Goal: Communication & Community: Participate in discussion

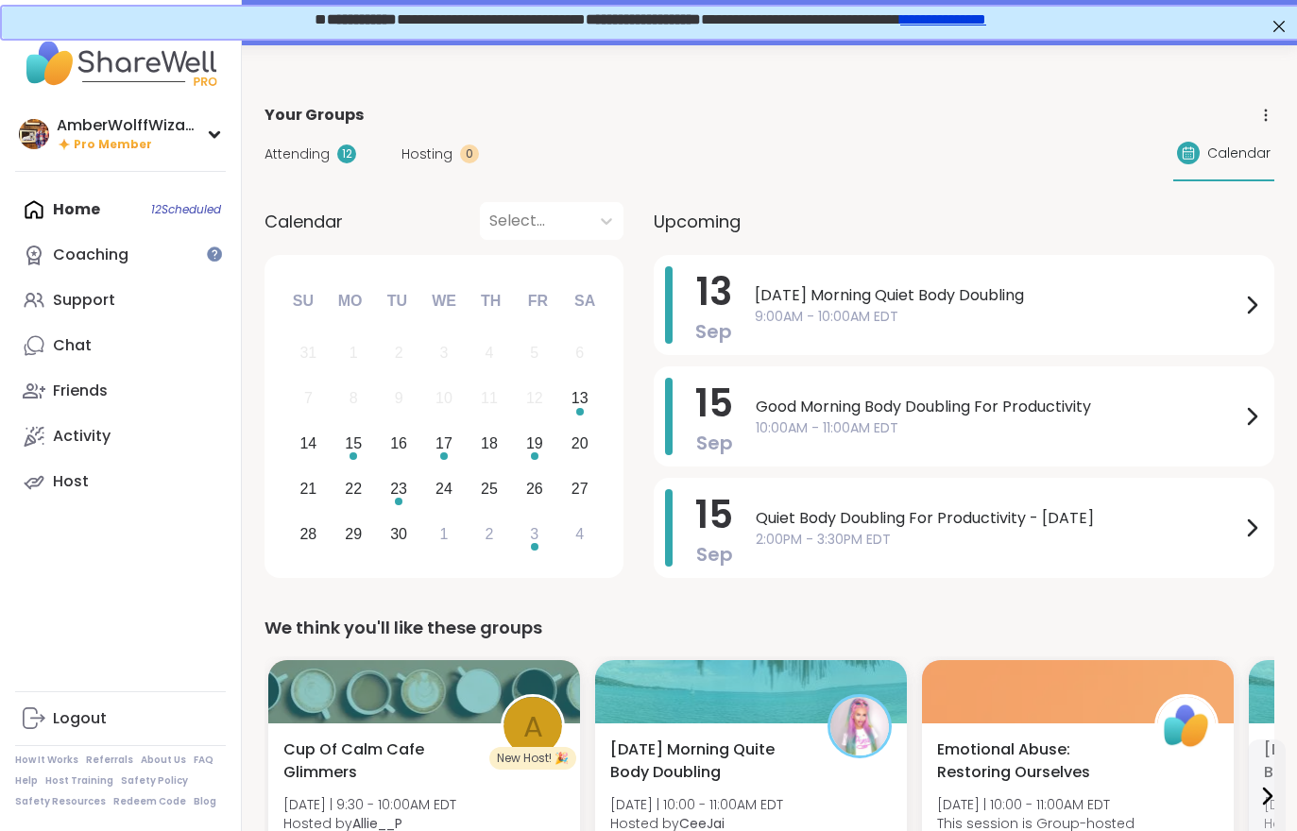
click at [407, 151] on span "Hosting" at bounding box center [426, 155] width 51 height 20
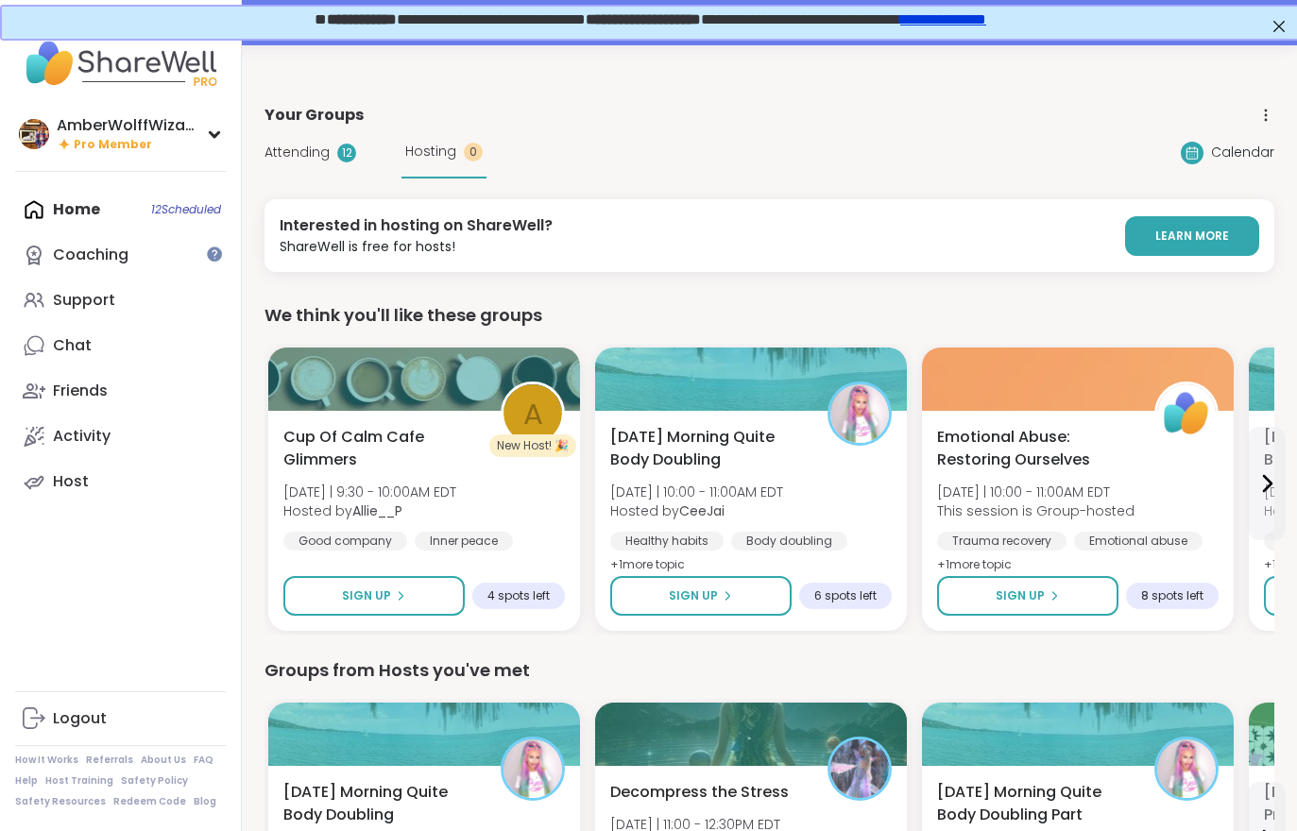
click at [315, 155] on span "Attending" at bounding box center [296, 153] width 65 height 20
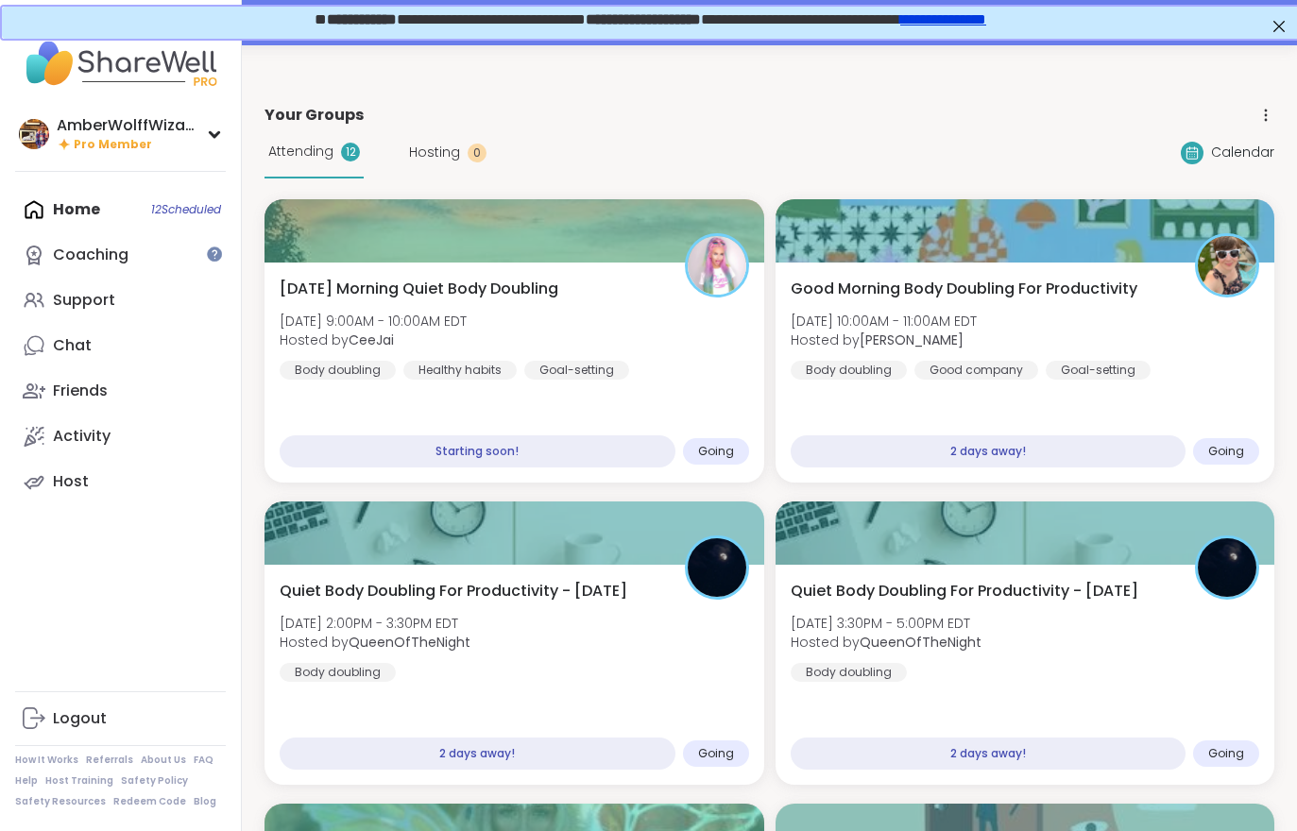
click at [344, 345] on span "Hosted by [PERSON_NAME]" at bounding box center [373, 340] width 187 height 19
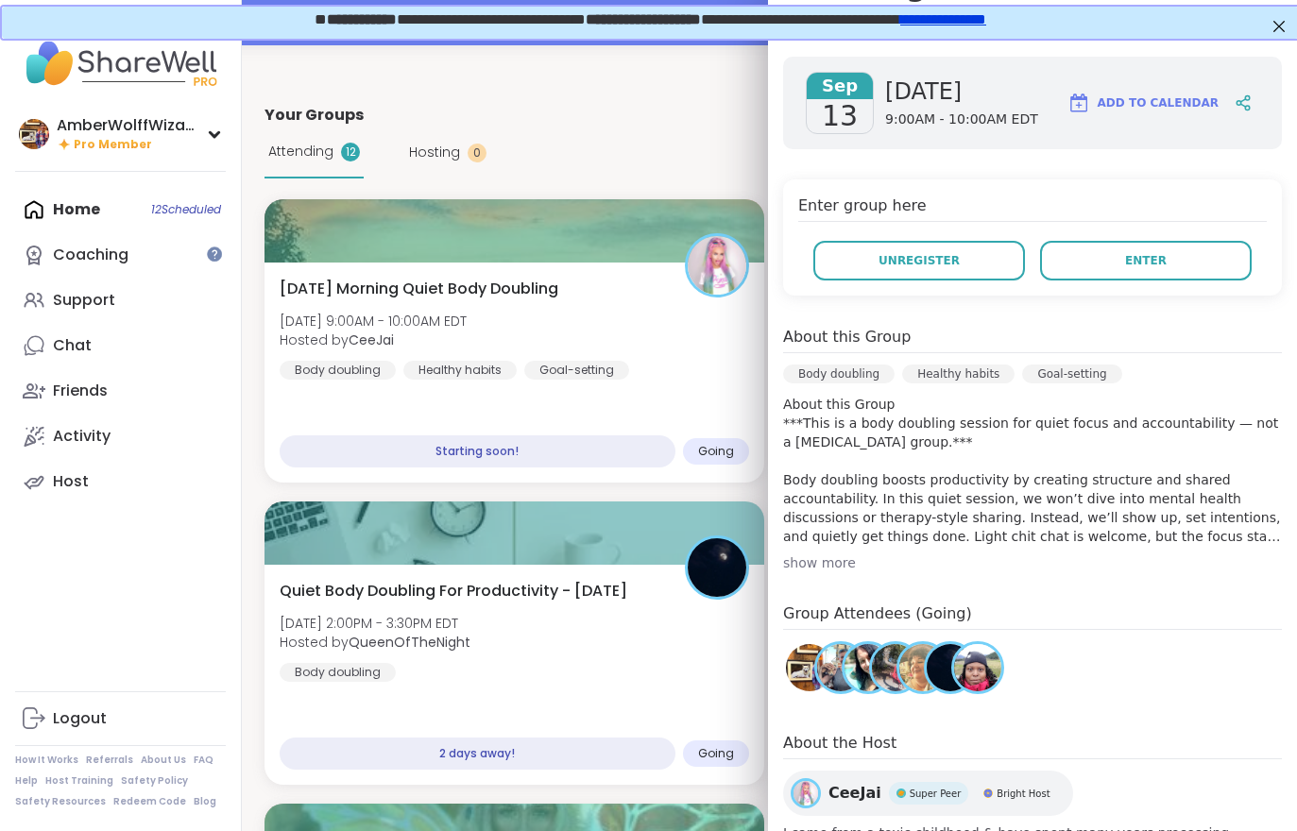
scroll to position [279, 0]
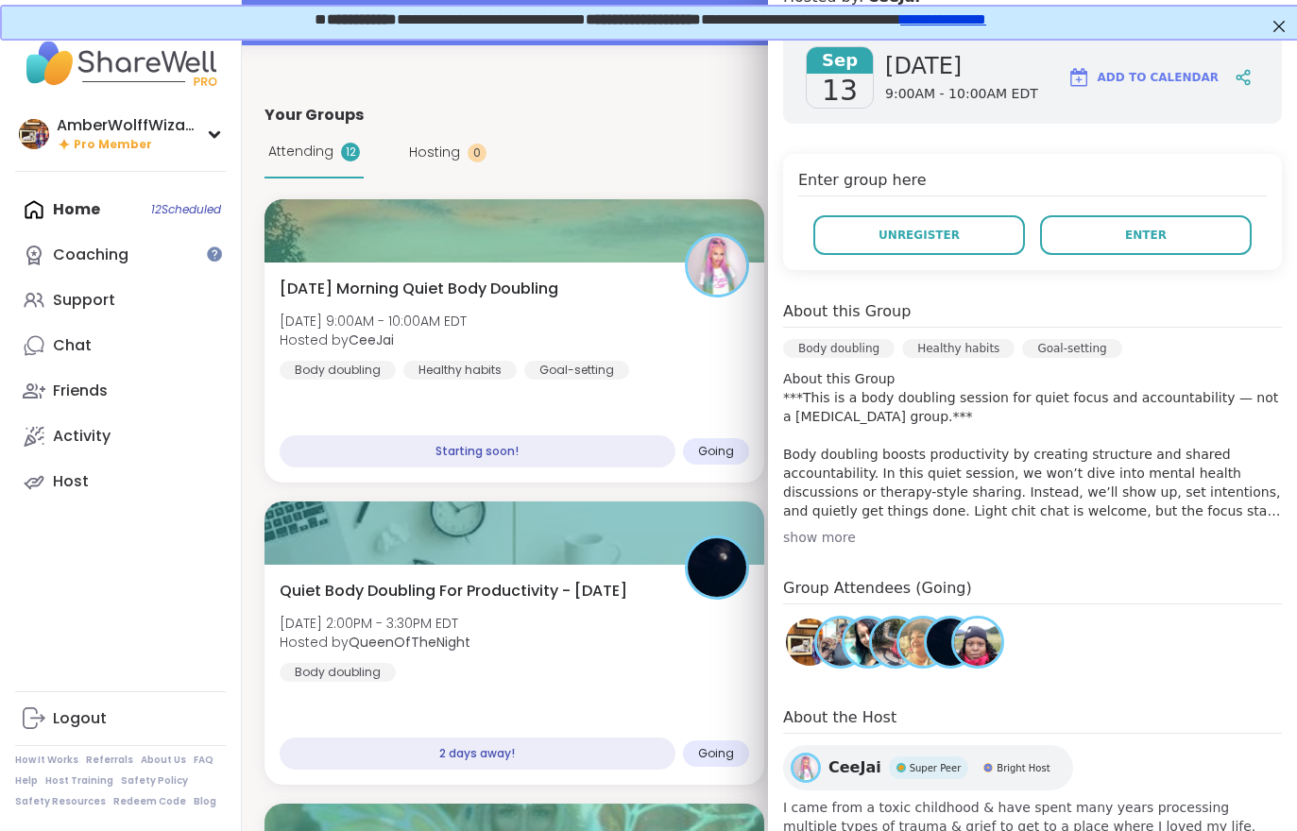
click at [1092, 239] on button "Enter" at bounding box center [1146, 235] width 212 height 40
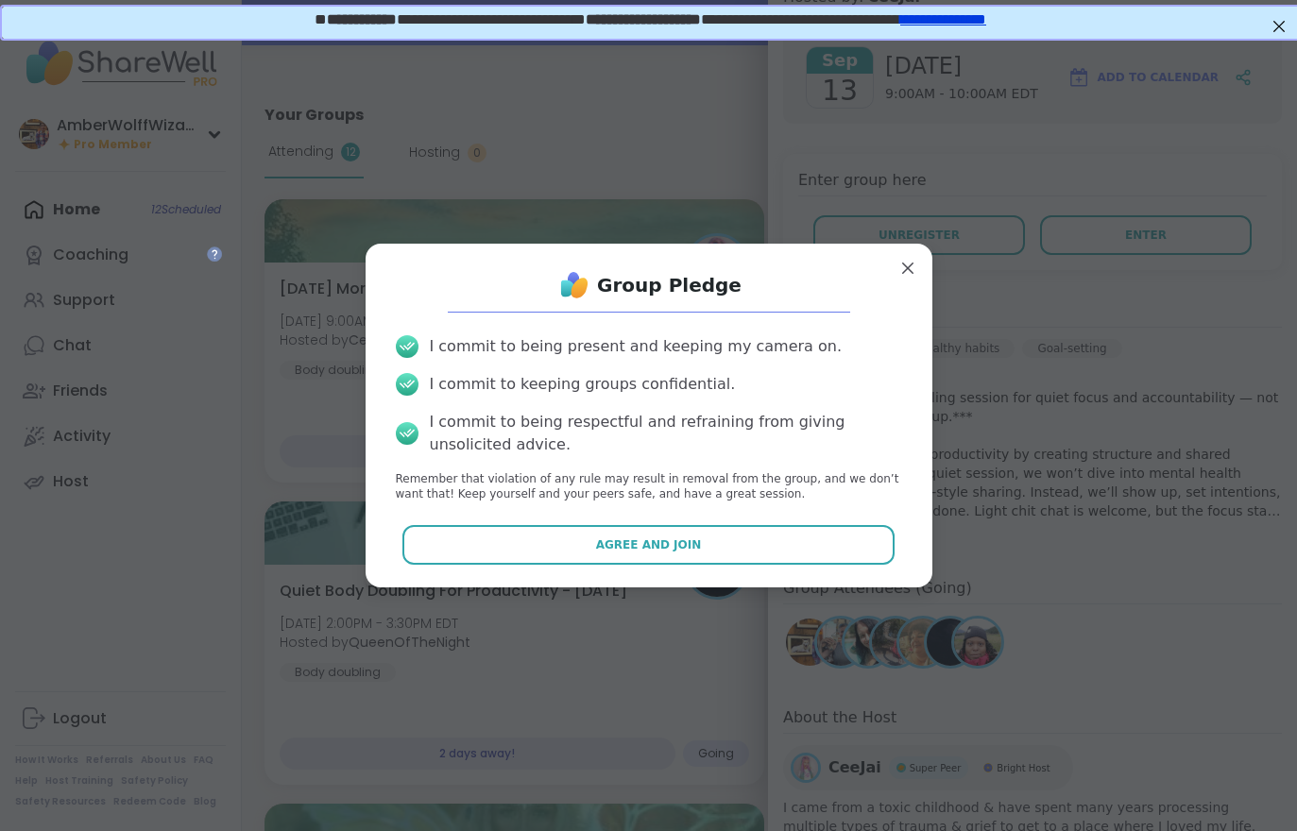
scroll to position [0, 0]
click at [615, 555] on button "Agree and Join" at bounding box center [648, 545] width 492 height 40
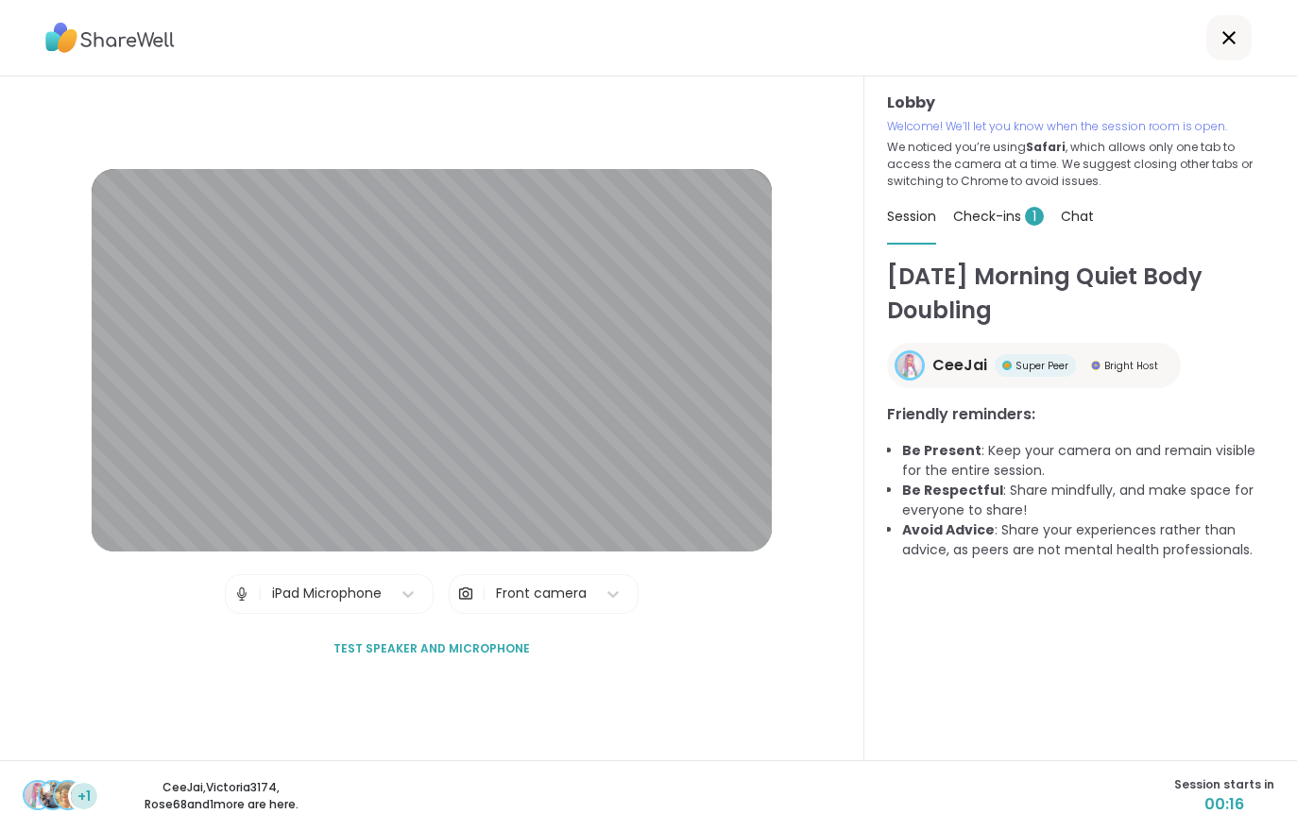
click at [985, 226] on div "Check-ins 1" at bounding box center [998, 216] width 91 height 53
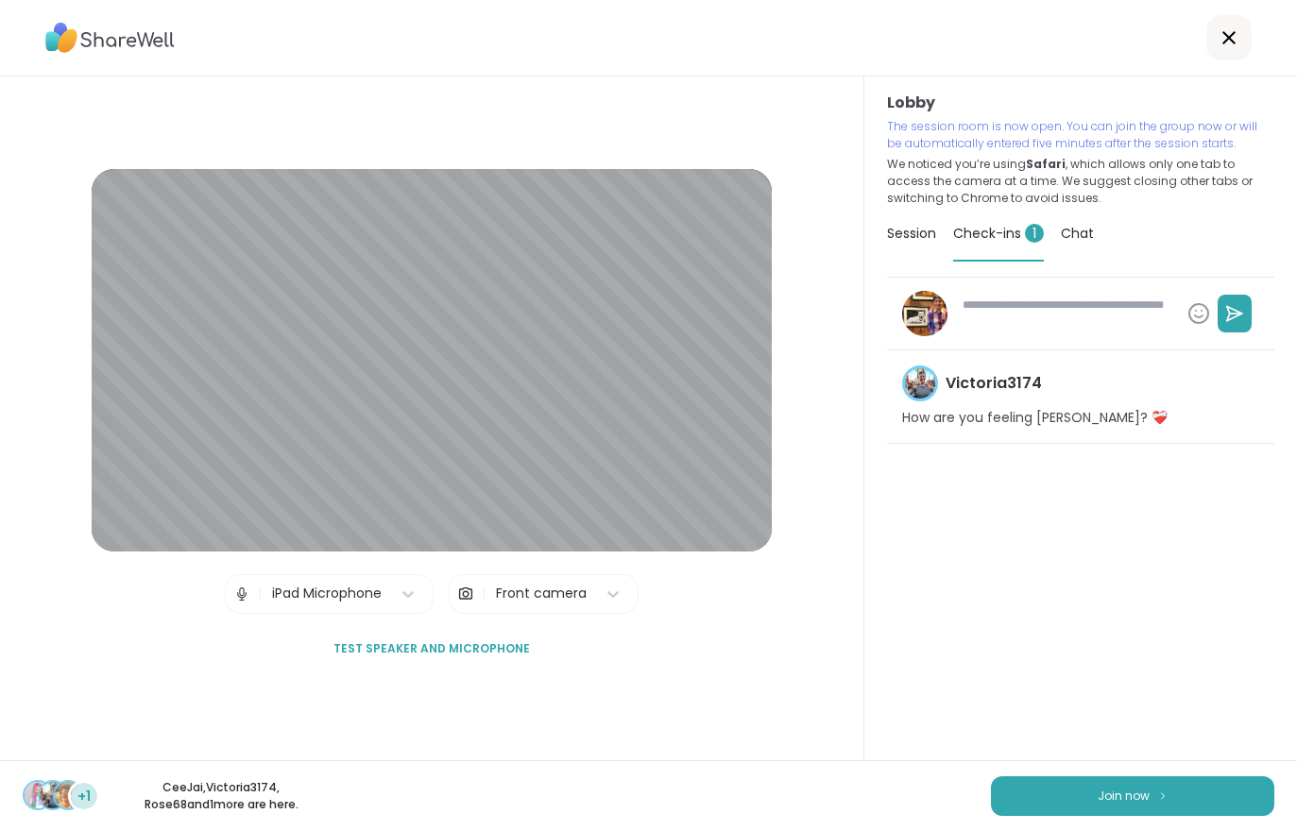
click at [1137, 797] on span "Join now" at bounding box center [1124, 796] width 52 height 17
type textarea "*"
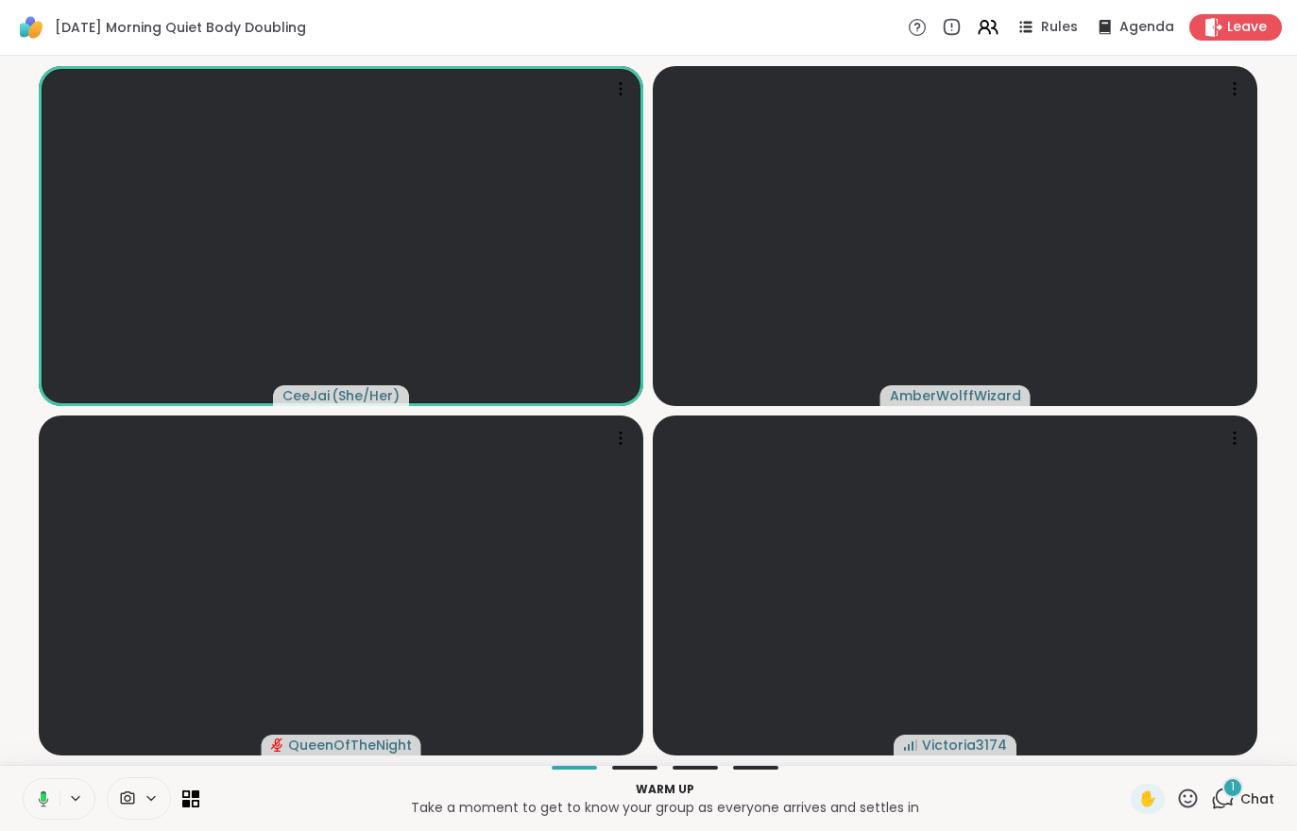
click at [1242, 811] on div "1 Chat" at bounding box center [1242, 799] width 63 height 30
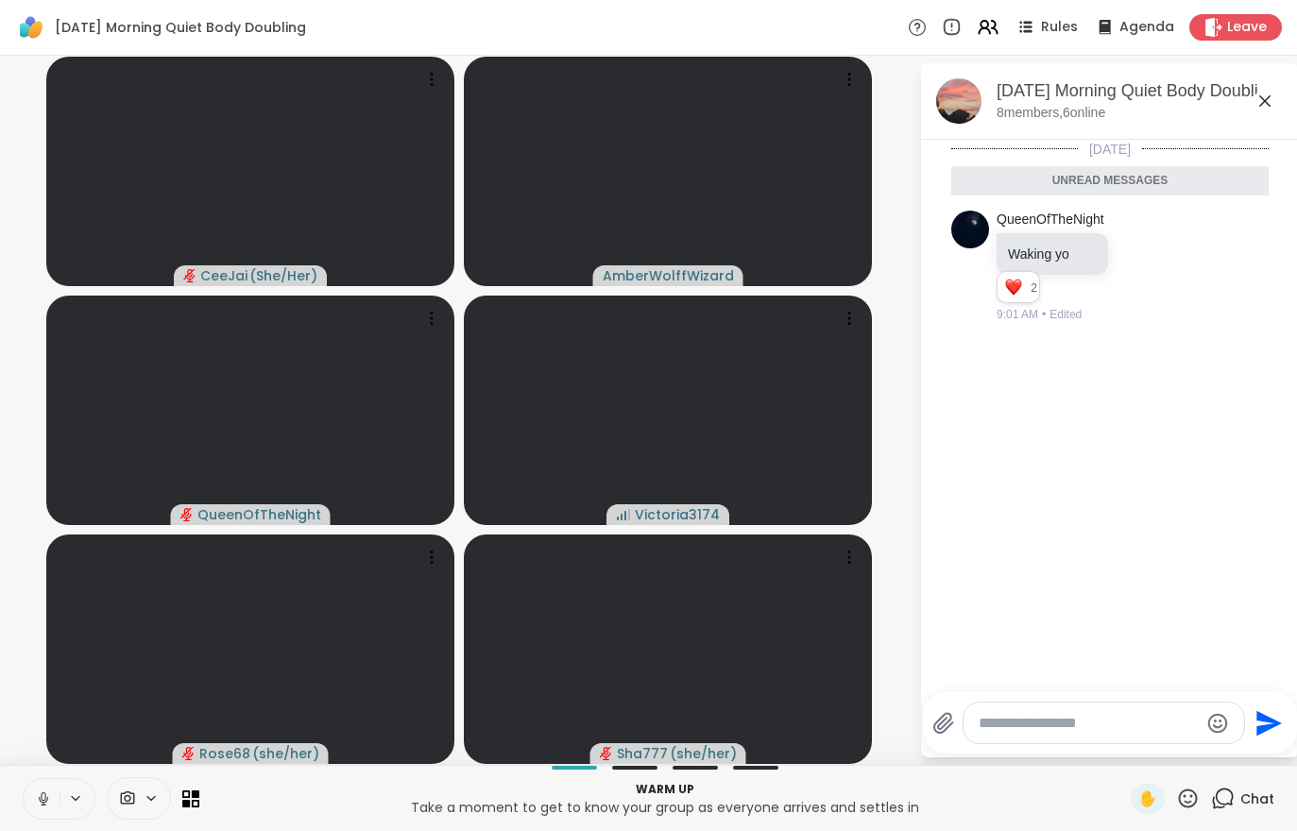
click at [41, 816] on button at bounding box center [42, 799] width 36 height 40
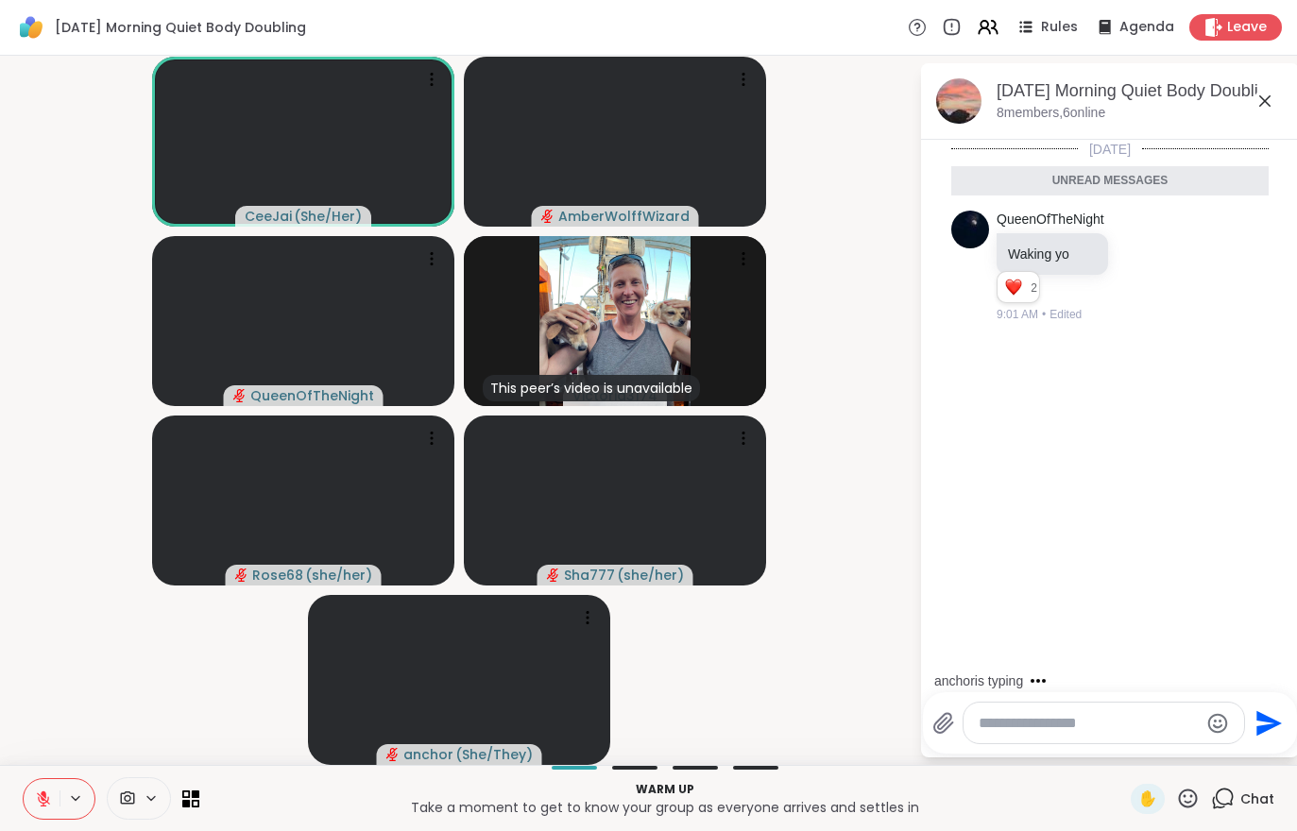
click at [28, 787] on button at bounding box center [42, 799] width 36 height 40
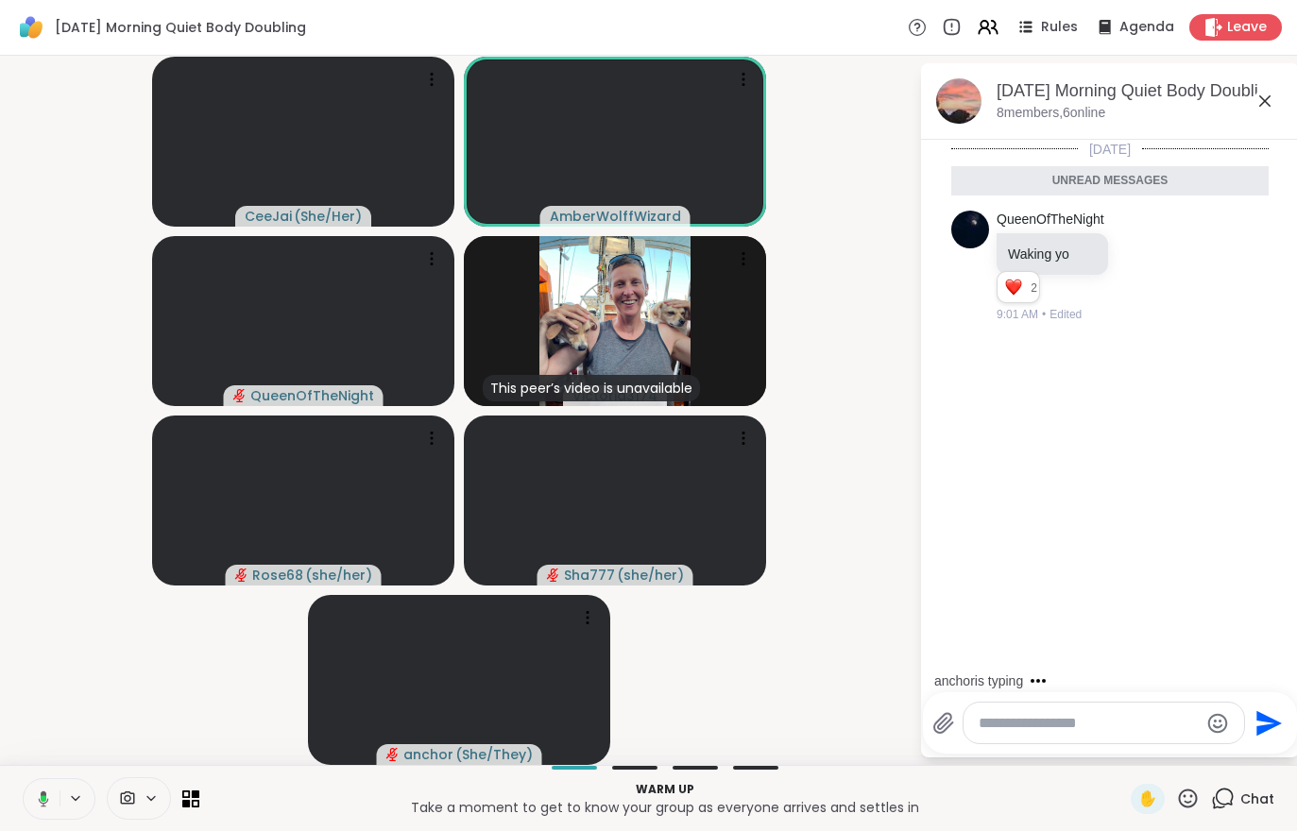
click at [47, 810] on button at bounding box center [40, 799] width 39 height 40
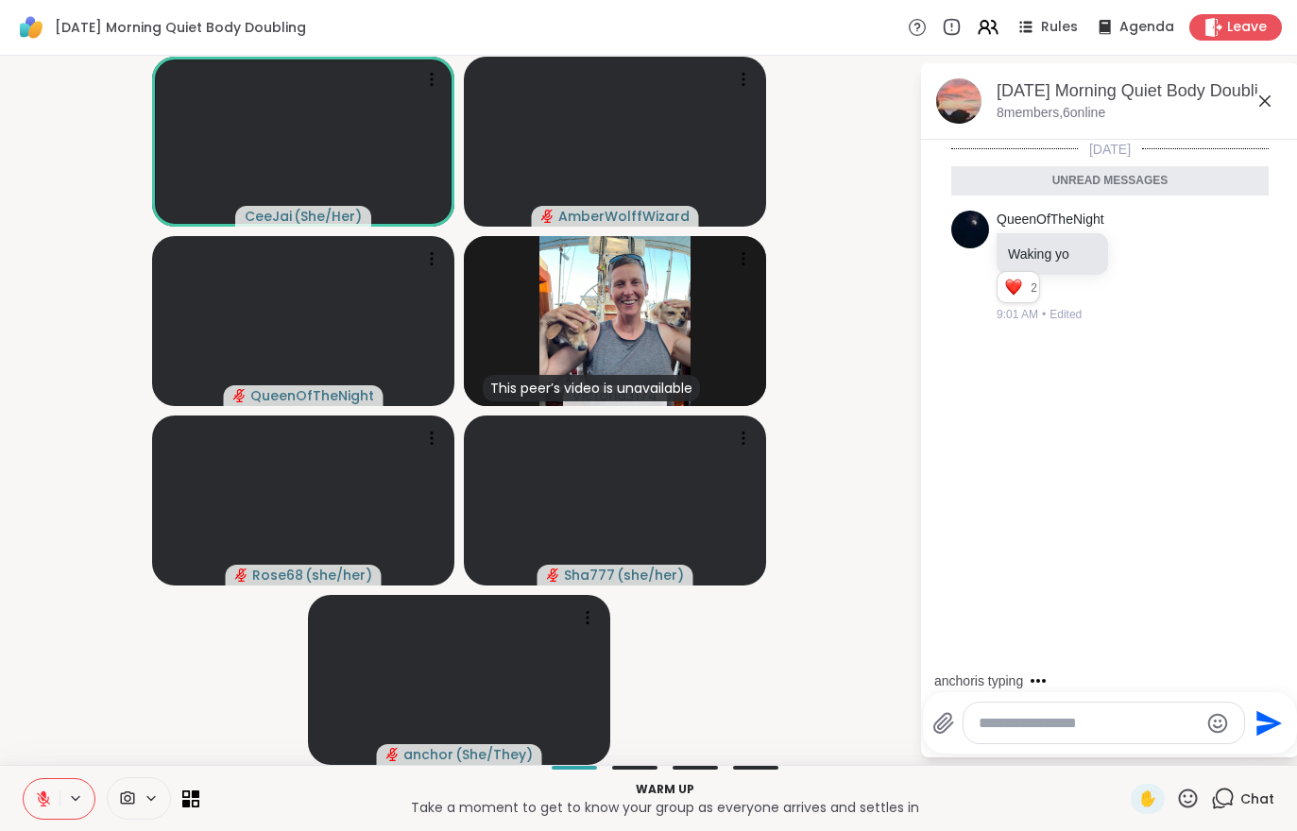
click at [31, 793] on button at bounding box center [42, 799] width 36 height 40
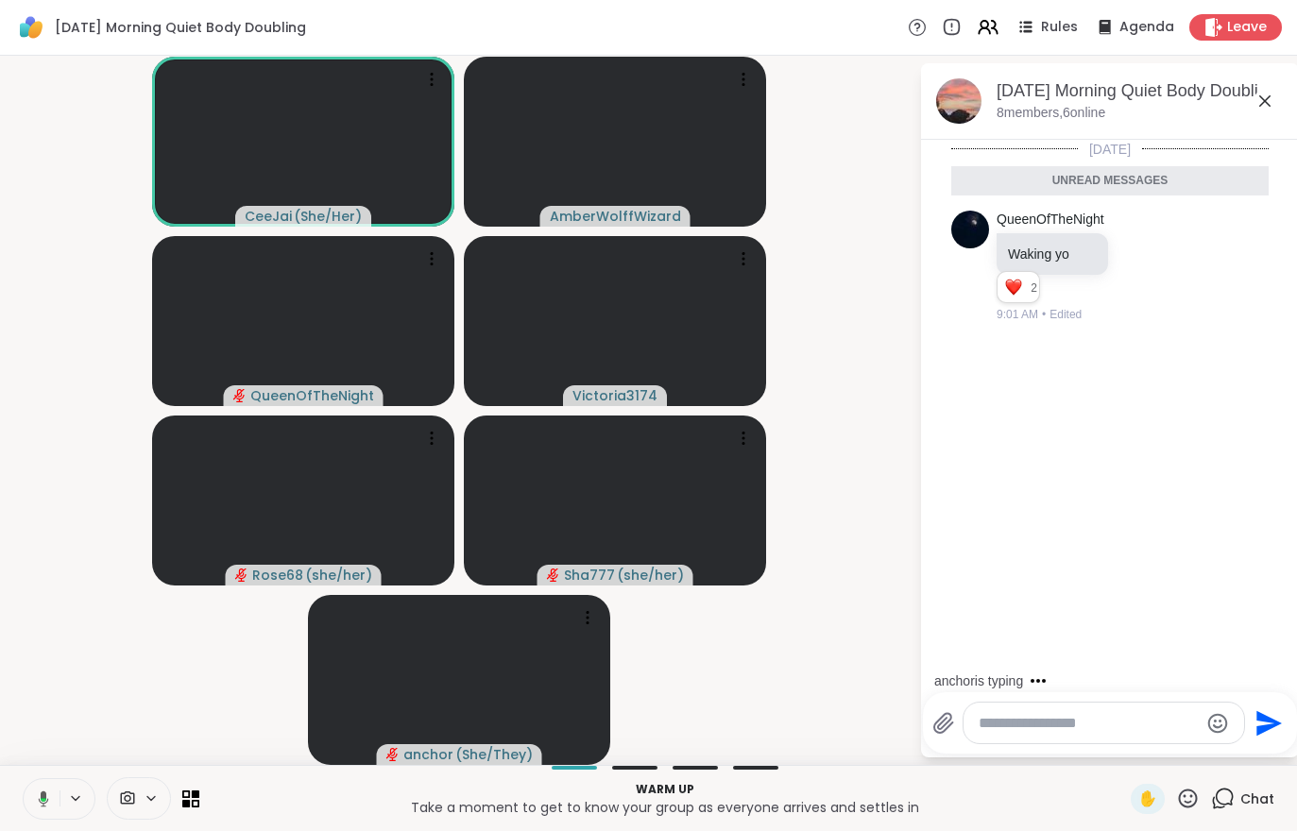
click at [34, 788] on button at bounding box center [40, 799] width 39 height 40
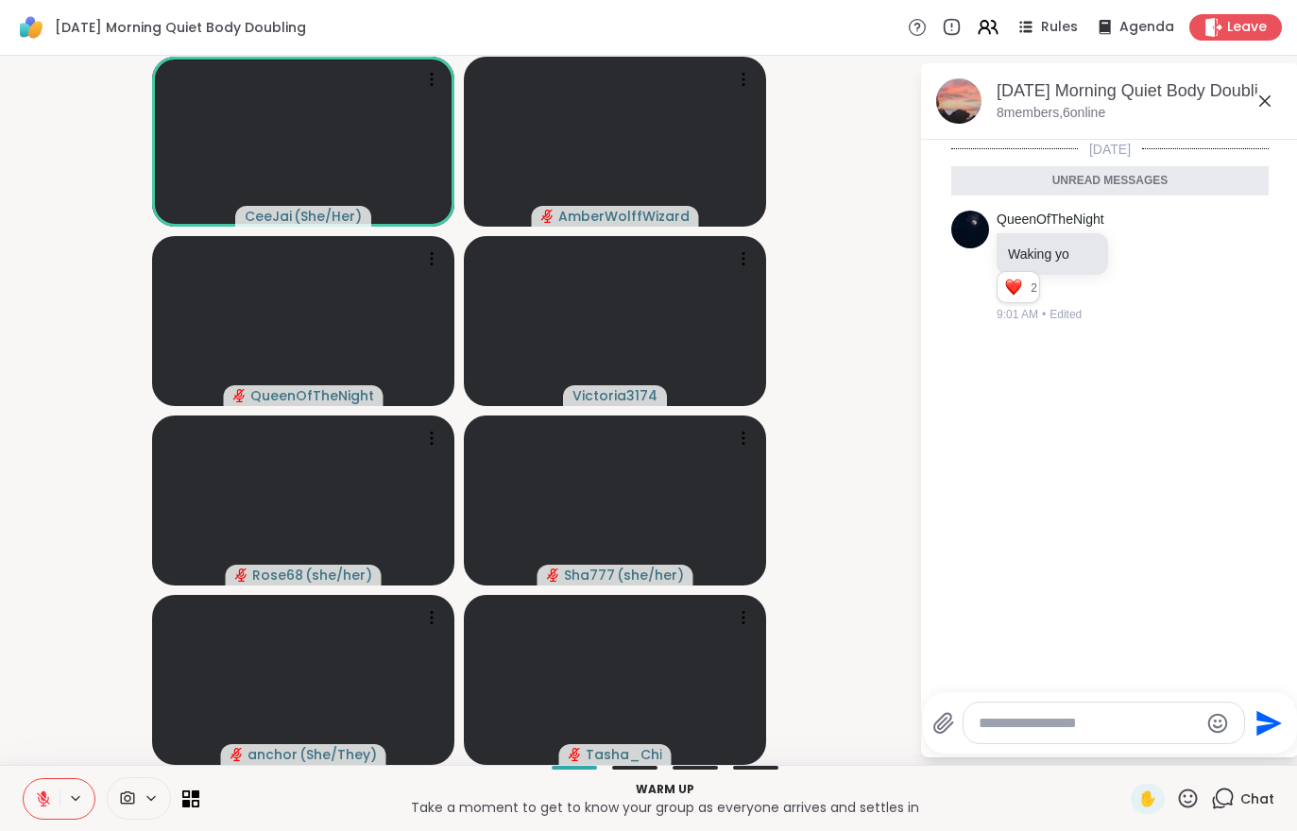
click at [37, 785] on button at bounding box center [42, 799] width 36 height 40
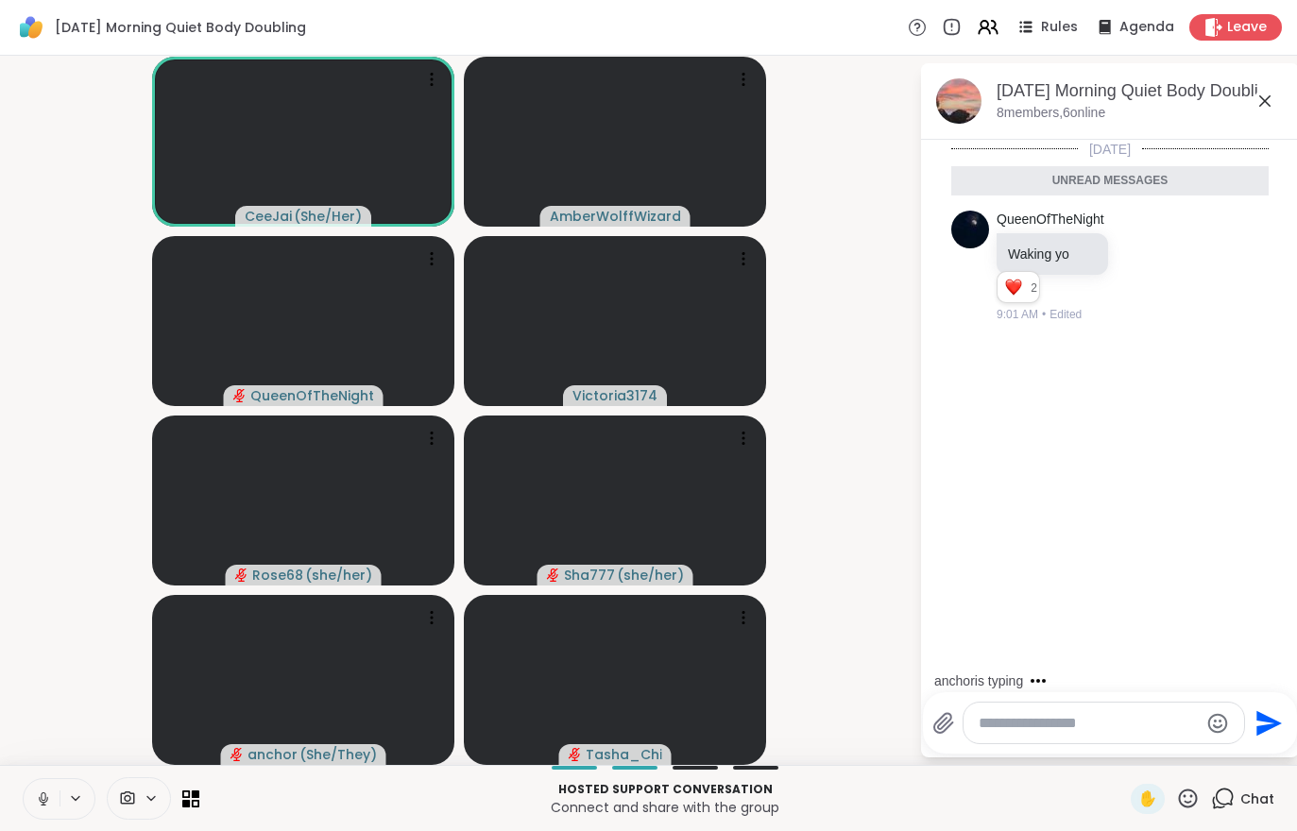
click at [9, 768] on div "Hosted support conversation Connect and share with the group ✋ Chat" at bounding box center [648, 798] width 1297 height 66
click at [41, 810] on button at bounding box center [42, 799] width 36 height 40
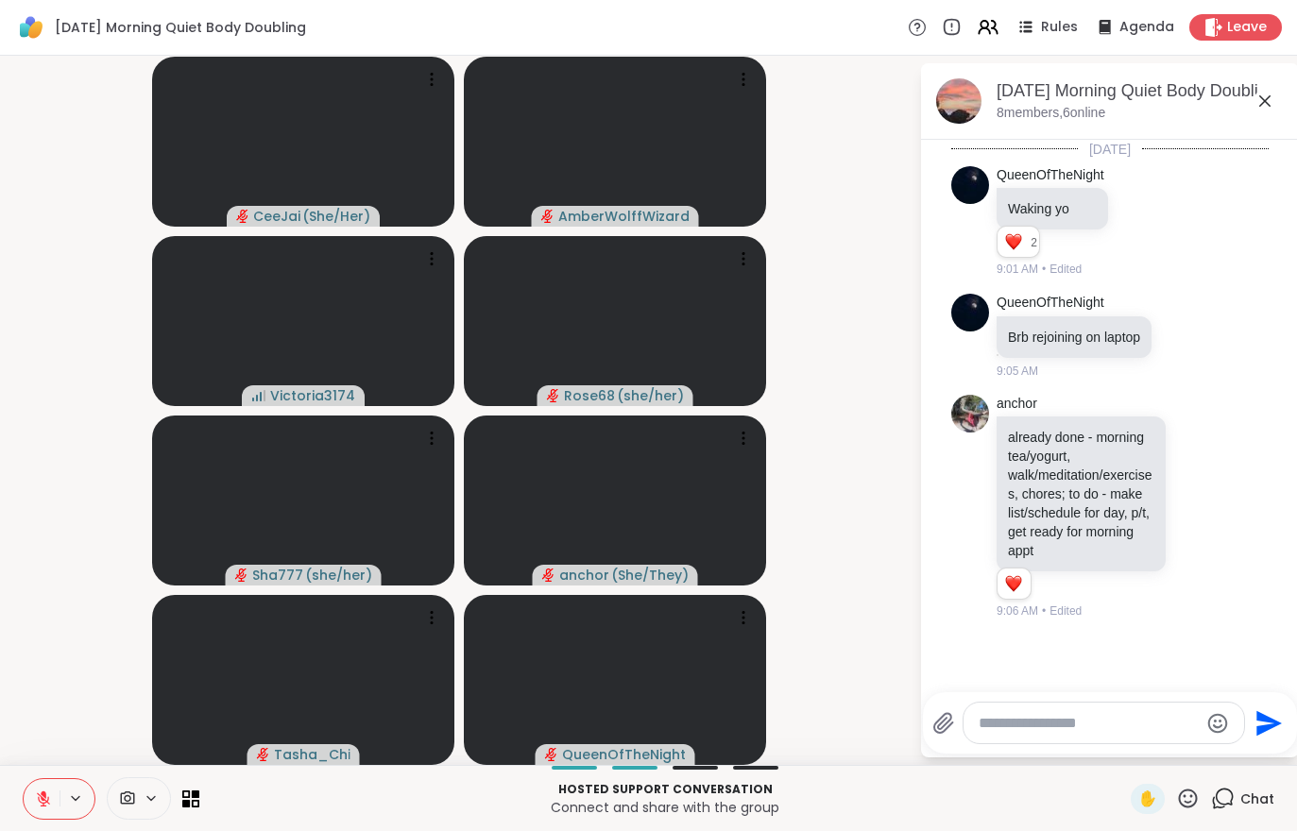
click at [19, 776] on div "Hosted support conversation Connect and share with the group ✋ Chat" at bounding box center [648, 798] width 1297 height 66
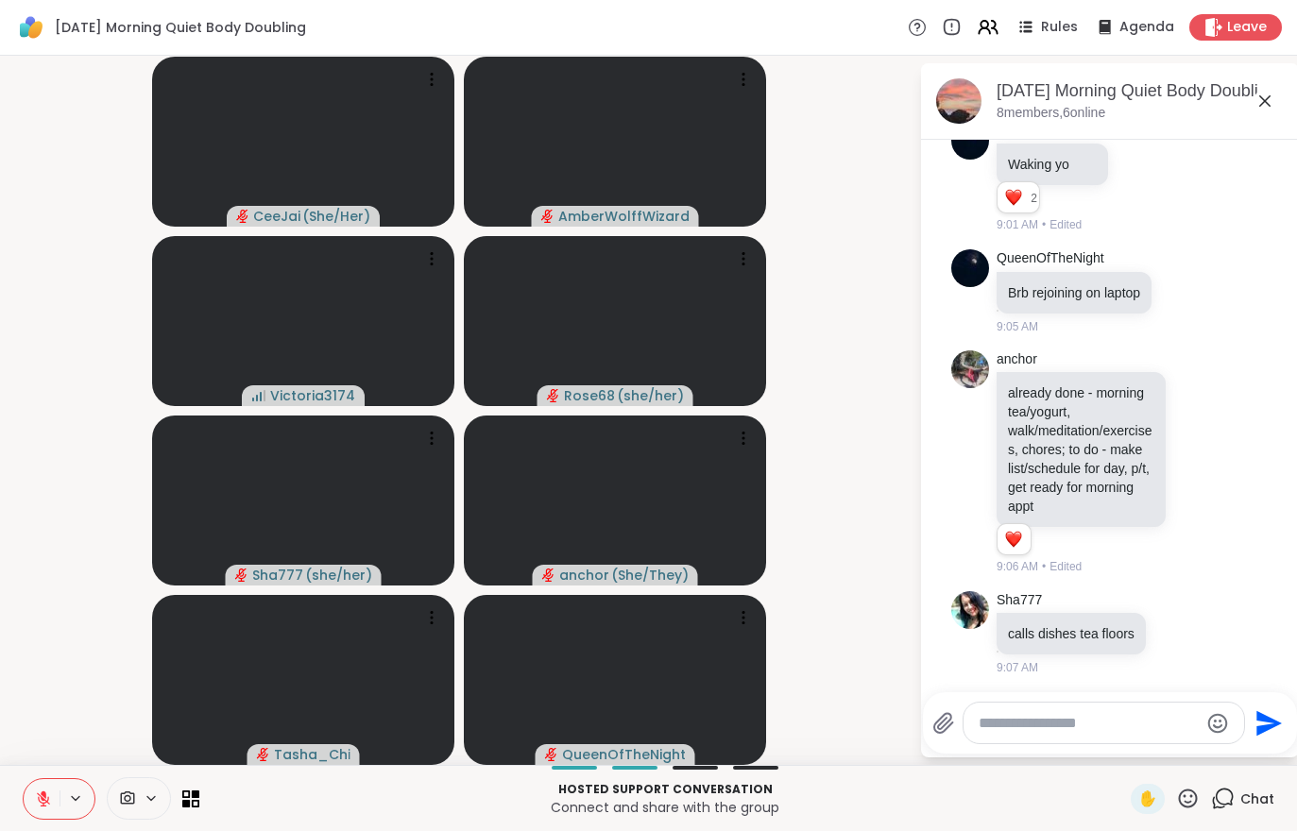
click at [50, 786] on button at bounding box center [42, 799] width 36 height 40
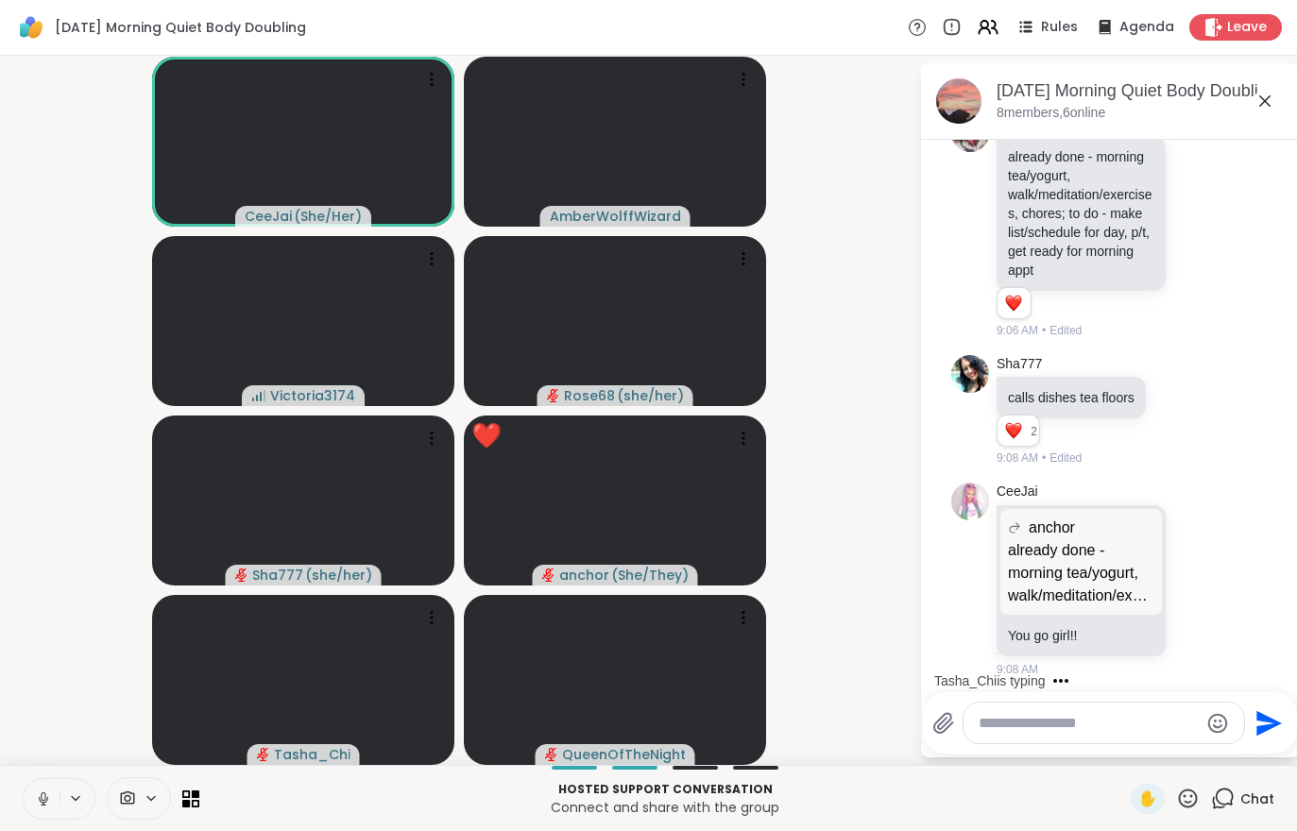
scroll to position [307, 0]
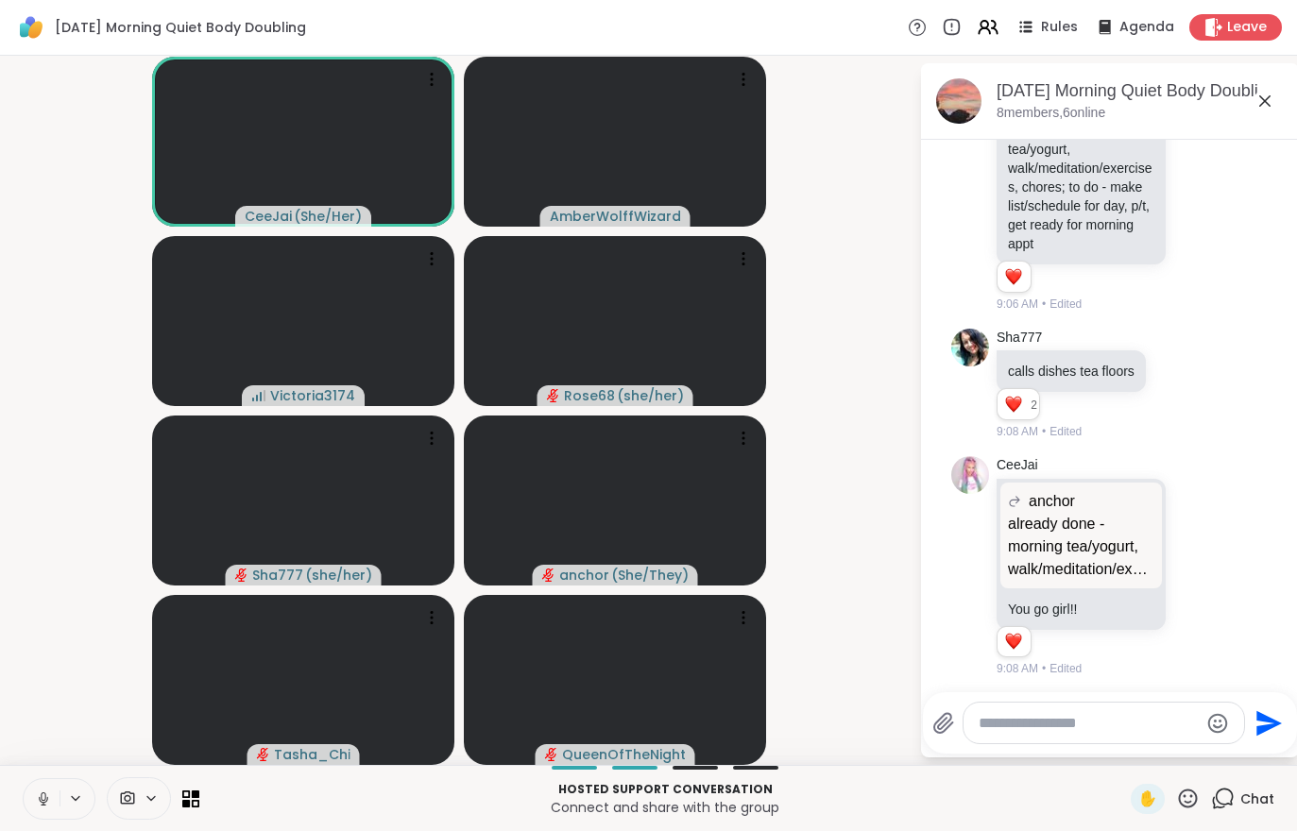
click at [53, 793] on button at bounding box center [42, 799] width 36 height 40
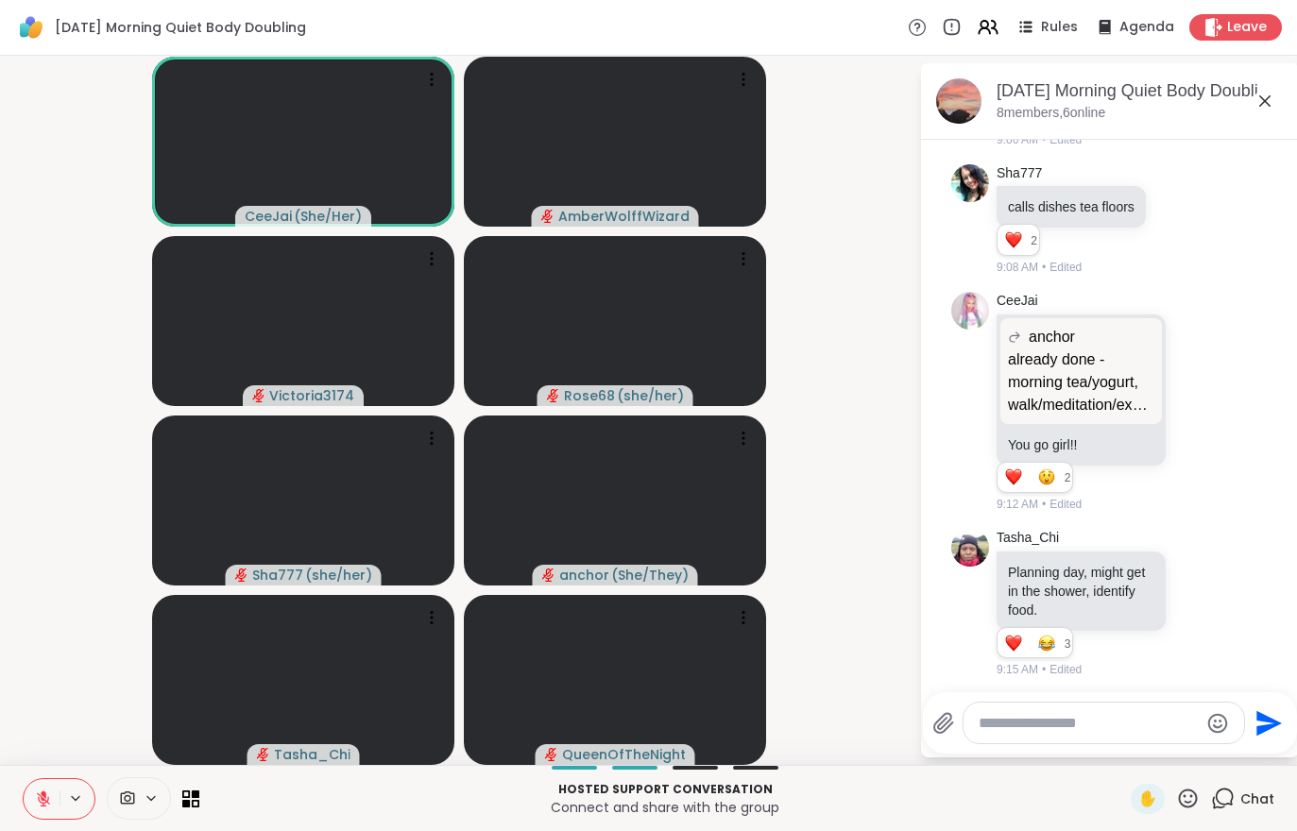
scroll to position [628, 0]
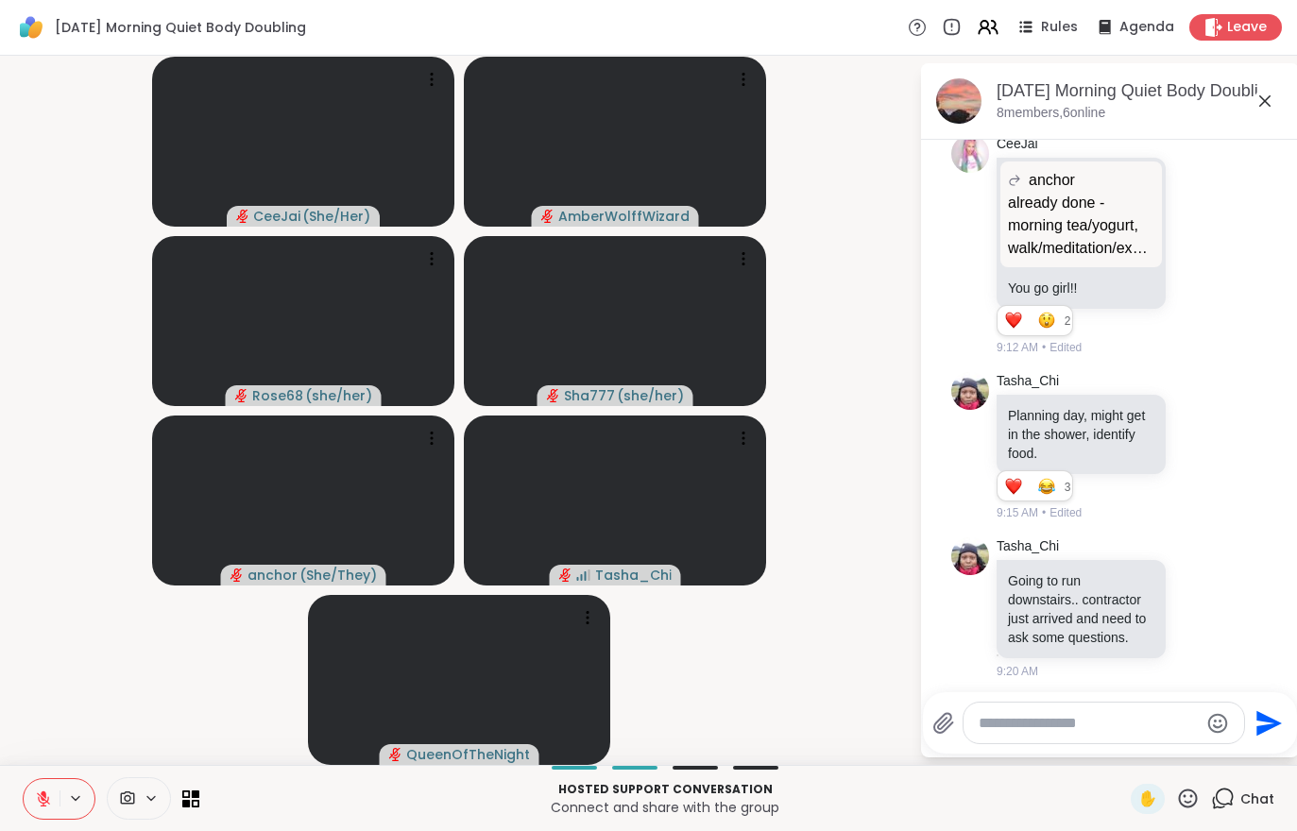
click at [1236, 22] on span "Leave" at bounding box center [1247, 27] width 40 height 19
click at [44, 792] on icon at bounding box center [44, 795] width 6 height 8
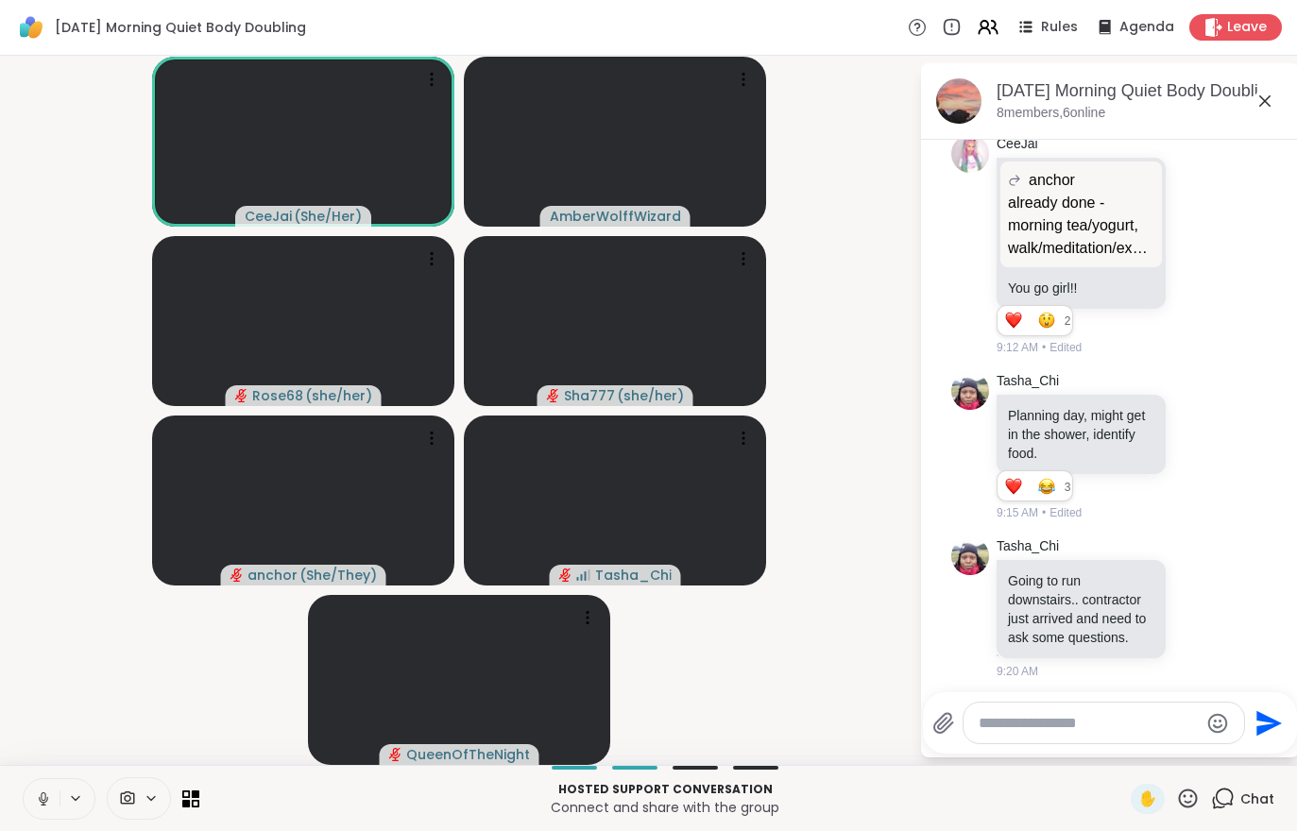
click at [1233, 26] on span "Leave" at bounding box center [1247, 27] width 40 height 19
click at [1235, 21] on span "Leave" at bounding box center [1247, 27] width 40 height 19
